Goal: Information Seeking & Learning: Learn about a topic

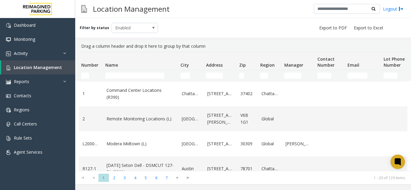
click at [104, 70] on th "Name" at bounding box center [140, 61] width 75 height 18
click at [107, 72] on td "Name Filter" at bounding box center [140, 75] width 75 height 11
drag, startPoint x: 117, startPoint y: 73, endPoint x: 128, endPoint y: 76, distance: 11.1
click at [128, 76] on input "Name Filter" at bounding box center [134, 76] width 59 height 6
click at [125, 76] on input "Name Filter" at bounding box center [134, 76] width 59 height 6
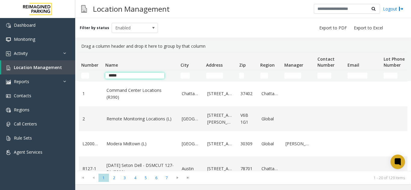
type input "******"
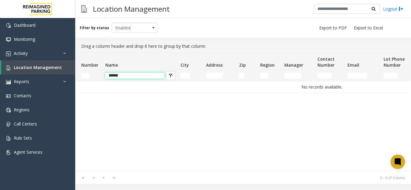
click at [124, 75] on input "******" at bounding box center [134, 76] width 59 height 6
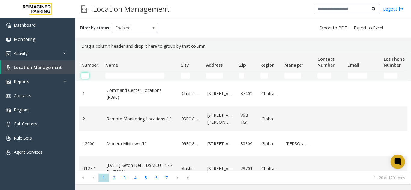
click at [88, 76] on input "Number Filter" at bounding box center [85, 76] width 8 height 6
paste input "******"
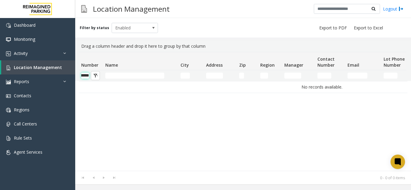
click at [88, 74] on input "******" at bounding box center [85, 76] width 8 height 6
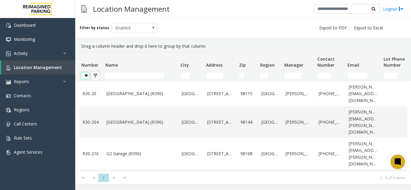
scroll to position [0, 0]
type input "*"
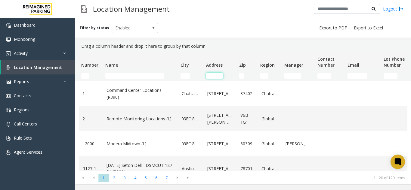
click at [218, 77] on input "Address Filter" at bounding box center [214, 76] width 17 height 6
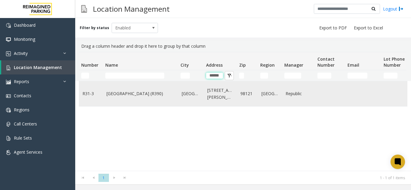
type input "******"
click at [221, 96] on link "2323 Elliott Avenue" at bounding box center [220, 94] width 26 height 14
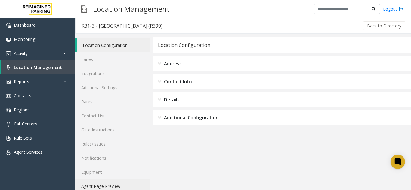
click at [122, 184] on link "Agent Page Preview" at bounding box center [112, 187] width 75 height 14
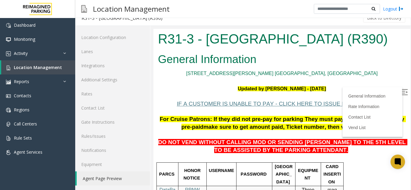
click at [402, 93] on img at bounding box center [405, 92] width 6 height 6
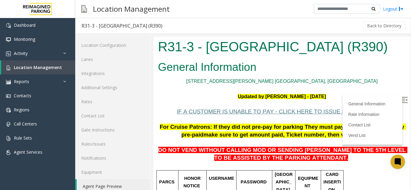
click at [218, 49] on h1 "R31-3 - Bell Street Garage (R390)" at bounding box center [282, 47] width 248 height 19
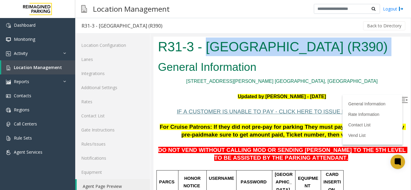
drag, startPoint x: 218, startPoint y: 49, endPoint x: 359, endPoint y: 43, distance: 141.0
click at [359, 43] on h1 "R31-3 - Bell Street Garage (R390)" at bounding box center [282, 47] width 248 height 19
copy body "Bell Street Garage (R390)"
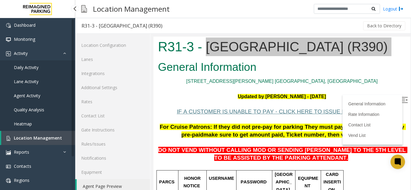
click at [53, 99] on link "Agent Activity" at bounding box center [37, 96] width 75 height 14
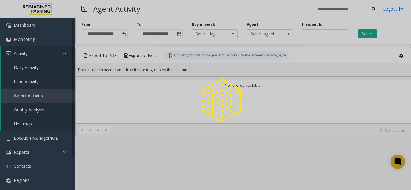
click at [50, 94] on div at bounding box center [205, 95] width 411 height 190
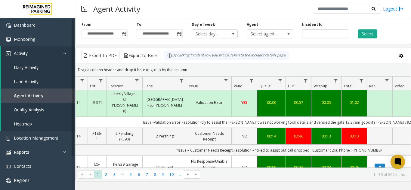
scroll to position [0, 164]
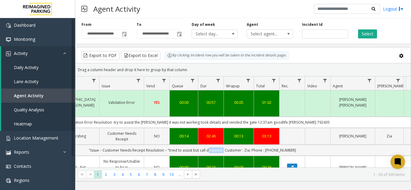
click at [222, 145] on td ""Issue – Customer Needs Receipt Resolution – "tried to assist but call dropped …" at bounding box center [192, 150] width 543 height 11
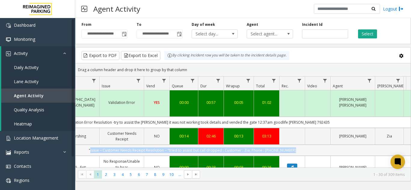
click at [222, 145] on td ""Issue – Customer Needs Receipt Resolution – "tried to assist but call dropped …" at bounding box center [192, 150] width 543 height 11
drag, startPoint x: 222, startPoint y: 135, endPoint x: 319, endPoint y: 136, distance: 97.5
click at [319, 145] on td ""Issue – Customer Needs Receipt Resolution – "tried to assist but call dropped …" at bounding box center [192, 150] width 543 height 11
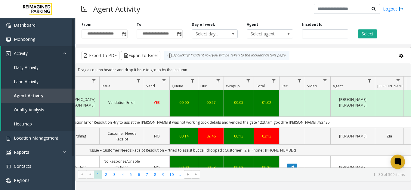
click at [319, 145] on td ""Issue – Customer Needs Receipt Resolution – "tried to assist but call dropped …" at bounding box center [192, 150] width 543 height 11
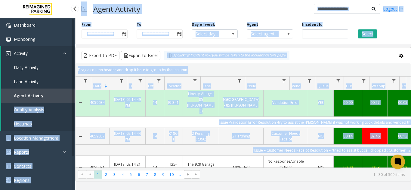
scroll to position [0, 0]
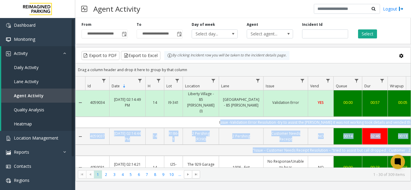
drag, startPoint x: 319, startPoint y: 136, endPoint x: 246, endPoint y: 106, distance: 79.1
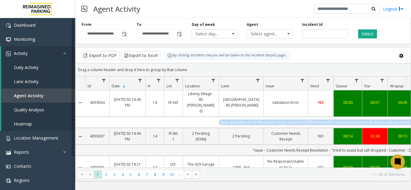
click at [239, 117] on td "Issue -Validation Error Resolution -try to assist the parker it was not working…" at bounding box center [356, 122] width 543 height 11
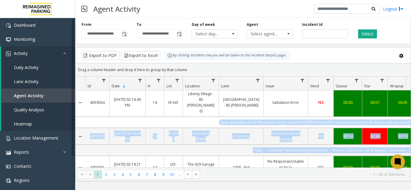
drag, startPoint x: 239, startPoint y: 105, endPoint x: 301, endPoint y: 133, distance: 67.9
click at [301, 145] on td ""Issue – Customer Needs Receipt Resolution – "tried to assist but call dropped …" at bounding box center [356, 150] width 543 height 11
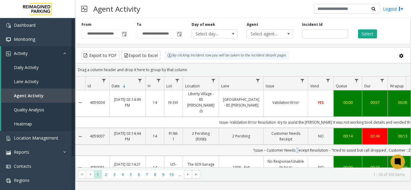
click at [301, 145] on td ""Issue – Customer Needs Receipt Resolution – "tried to assist but call dropped …" at bounding box center [356, 150] width 543 height 11
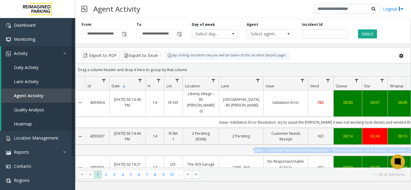
drag, startPoint x: 301, startPoint y: 133, endPoint x: 255, endPoint y: 133, distance: 45.7
click at [255, 145] on td ""Issue – Customer Needs Receipt Resolution – "tried to assist but call dropped …" at bounding box center [356, 150] width 543 height 11
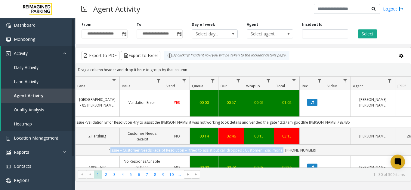
scroll to position [0, 221]
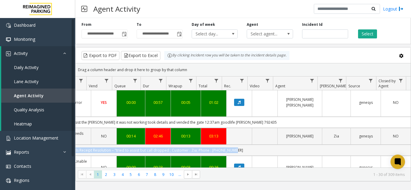
drag, startPoint x: 255, startPoint y: 133, endPoint x: 244, endPoint y: 136, distance: 11.2
click at [244, 145] on td ""Issue – Customer Needs Receipt Resolution – "tried to assist but call dropped …" at bounding box center [139, 150] width 543 height 11
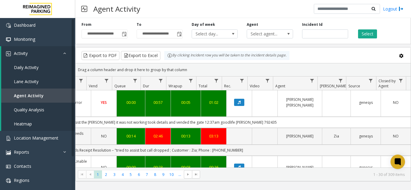
click at [244, 145] on td ""Issue – Customer Needs Receipt Resolution – "tried to assist but call dropped …" at bounding box center [139, 150] width 543 height 11
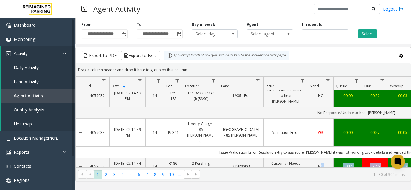
scroll to position [120, 0]
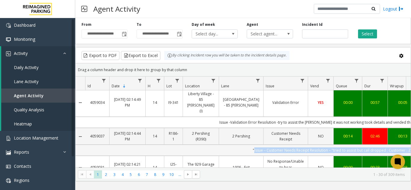
drag, startPoint x: 244, startPoint y: 136, endPoint x: 290, endPoint y: 130, distance: 46.1
click at [293, 145] on td ""Issue – Customer Needs Receipt Resolution – "tried to assist but call dropped …" at bounding box center [356, 150] width 543 height 11
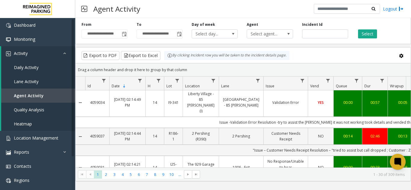
click at [399, 164] on icon at bounding box center [397, 162] width 5 height 5
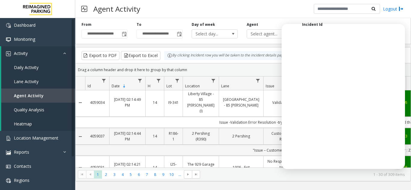
click at [271, 178] on kendo-pager "* * * * * * * * * ** *** 1 2 3 4 5 6 7 8 9 10 ... 1 - 30 of 309 items" at bounding box center [243, 175] width 335 height 14
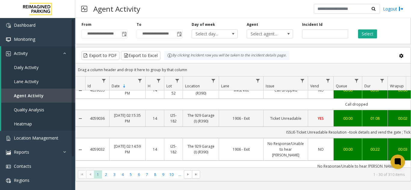
scroll to position [90, 0]
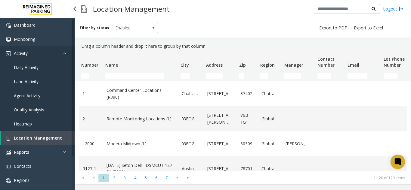
click at [33, 60] on link "Activity" at bounding box center [37, 53] width 75 height 14
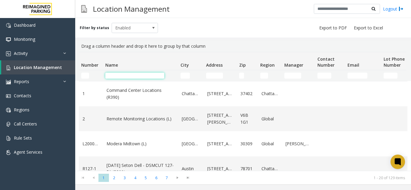
click at [146, 73] on input "Name Filter" at bounding box center [134, 76] width 59 height 6
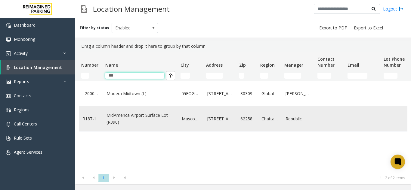
type input "***"
click at [152, 114] on link "MidAmerica Airport Surface Lot (R390)" at bounding box center [141, 119] width 68 height 14
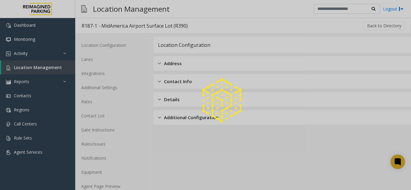
click at [108, 184] on div at bounding box center [205, 95] width 411 height 190
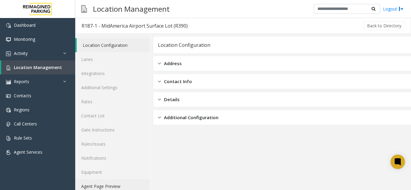
click at [108, 184] on link "Agent Page Preview" at bounding box center [112, 187] width 75 height 14
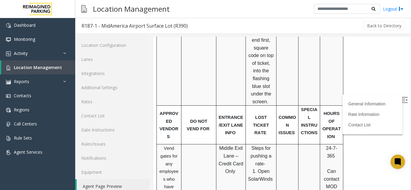
scroll to position [542, 0]
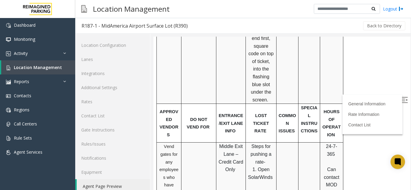
click at [272, 143] on p "Steps for pushing a rate -" at bounding box center [261, 154] width 26 height 23
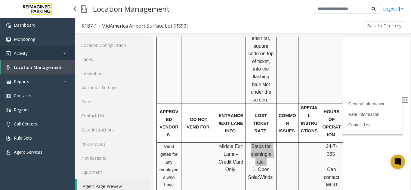
click at [33, 59] on link "Activity" at bounding box center [37, 53] width 75 height 14
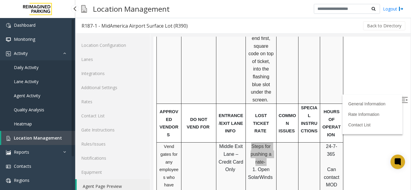
click at [39, 100] on link "Agent Activity" at bounding box center [37, 96] width 75 height 14
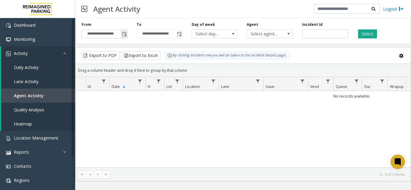
click at [126, 33] on span "Toggle popup" at bounding box center [124, 34] width 5 height 5
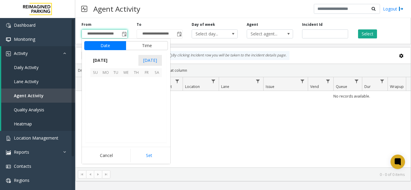
scroll to position [107921, 0]
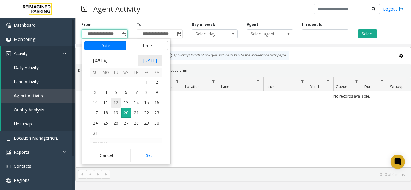
click at [115, 104] on span "12" at bounding box center [116, 103] width 10 height 10
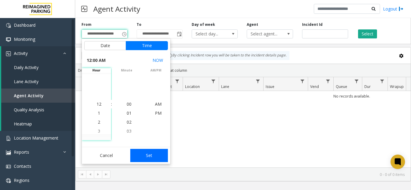
click at [155, 156] on button "Set" at bounding box center [149, 155] width 38 height 13
type input "**********"
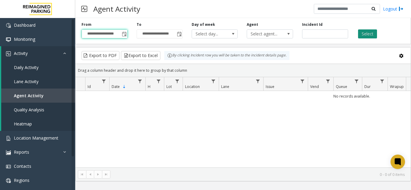
click at [368, 30] on button "Select" at bounding box center [367, 33] width 19 height 9
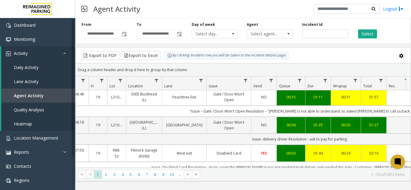
scroll to position [0, 57]
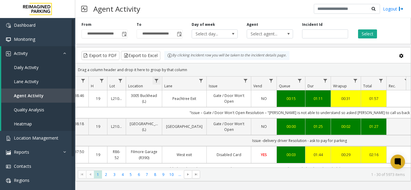
click at [156, 81] on span "Data table" at bounding box center [156, 81] width 5 height 5
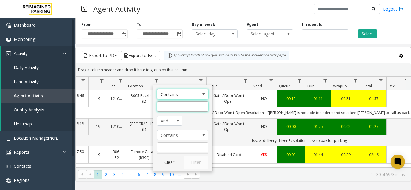
click at [196, 107] on input "Location Filter" at bounding box center [182, 107] width 51 height 10
type input "***"
click button "Filter" at bounding box center [196, 162] width 25 height 13
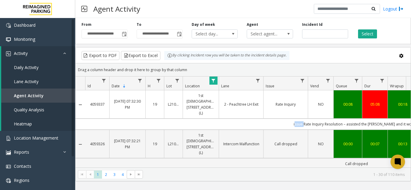
click at [189, 120] on td "issue-Rate Inquiry Resolution – assisted the parker and it worked" at bounding box center [356, 124] width 543 height 11
drag, startPoint x: 189, startPoint y: 120, endPoint x: 317, endPoint y: 115, distance: 128.6
click at [317, 119] on td "issue-Rate Inquiry Resolution – assisted the parker and it worked" at bounding box center [356, 124] width 543 height 11
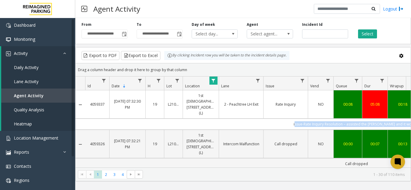
click at [317, 119] on td "issue-Rate Inquiry Resolution – assisted the parker and it worked" at bounding box center [356, 124] width 543 height 11
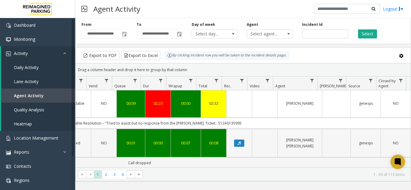
scroll to position [1, 221]
click at [215, 118] on td ""Issue – Ticket Unreadable Resolution – "Tried to assist but no response from t…" at bounding box center [139, 123] width 543 height 11
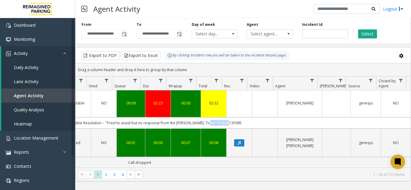
click at [215, 118] on td ""Issue – Ticket Unreadable Resolution – "Tried to assist but no response from t…" at bounding box center [139, 123] width 543 height 11
copy td "512A0135995"
click at [41, 95] on span "Agent Activity" at bounding box center [29, 96] width 30 height 6
click at [41, 53] on link "Activity" at bounding box center [38, 53] width 74 height 14
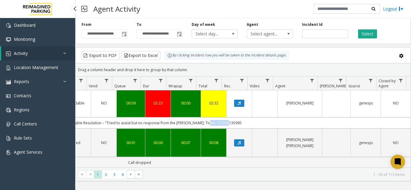
click at [45, 56] on link "Activity" at bounding box center [38, 53] width 74 height 14
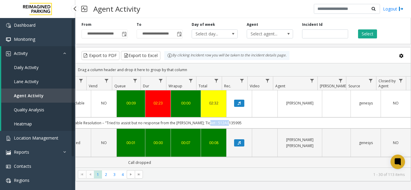
click at [55, 97] on link "Agent Activity" at bounding box center [38, 96] width 74 height 14
click at [45, 53] on link "Activity" at bounding box center [38, 53] width 74 height 14
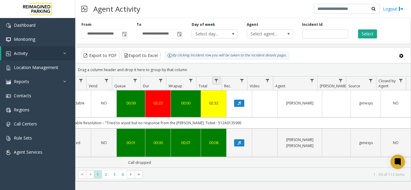
click at [214, 77] on link "Data table" at bounding box center [216, 81] width 8 height 8
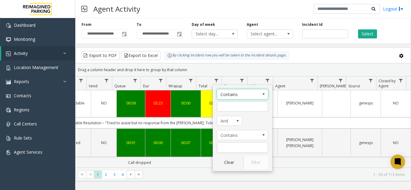
click at [183, 71] on div "Drag a column header and drop it here to group by that column" at bounding box center [243, 70] width 335 height 11
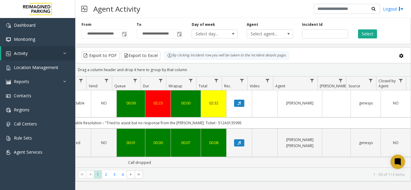
click at [176, 79] on th "Wrapup" at bounding box center [181, 84] width 30 height 14
click at [177, 84] on span "Wrapup" at bounding box center [176, 86] width 14 height 5
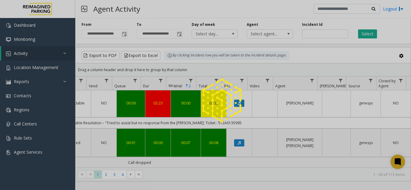
click at [177, 84] on div at bounding box center [205, 95] width 411 height 190
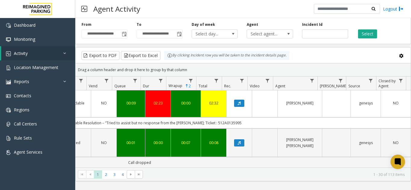
click at [183, 84] on span "Wrapup 2" at bounding box center [180, 85] width 22 height 5
